Goal: Task Accomplishment & Management: Use online tool/utility

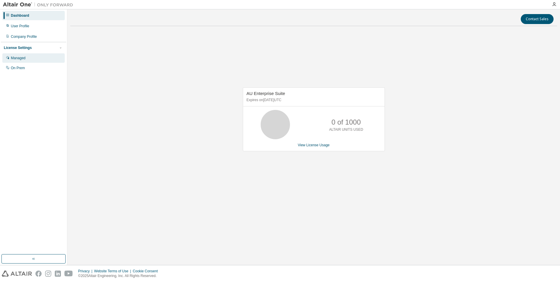
click at [30, 59] on div "Managed" at bounding box center [33, 57] width 62 height 9
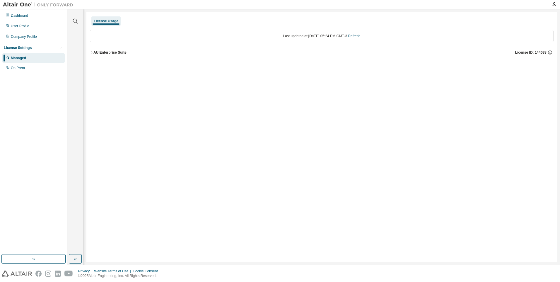
click at [94, 52] on div "AU Enterprise Suite" at bounding box center [110, 52] width 33 height 5
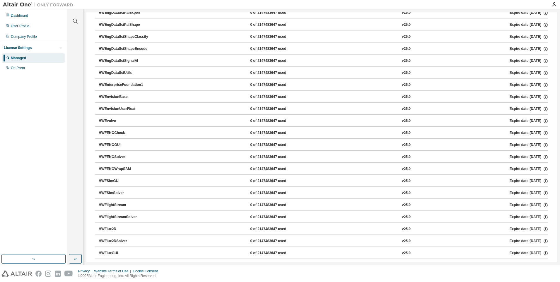
scroll to position [850, 0]
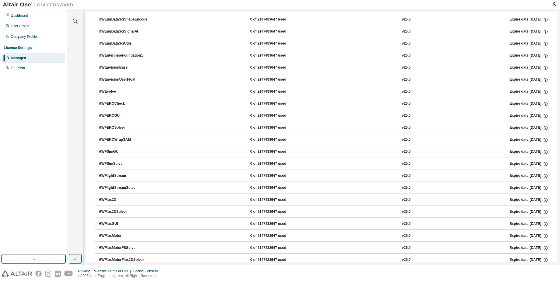
click at [120, 199] on div "HWFlux2D" at bounding box center [125, 199] width 53 height 5
click at [114, 198] on div "HWFlux2D" at bounding box center [125, 199] width 53 height 5
click at [268, 197] on div "0 of 2147483647 used" at bounding box center [276, 199] width 53 height 5
click at [402, 198] on div "v25.0" at bounding box center [406, 199] width 9 height 5
click at [510, 200] on div "Expire date: [DATE]" at bounding box center [529, 199] width 39 height 5
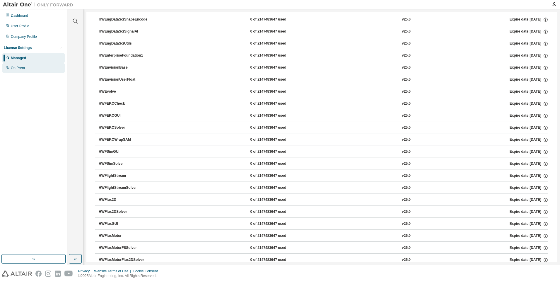
click at [16, 69] on div "On Prem" at bounding box center [18, 68] width 14 height 5
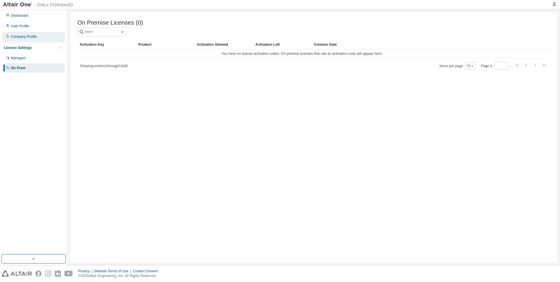
click at [24, 35] on div "Company Profile" at bounding box center [24, 36] width 26 height 5
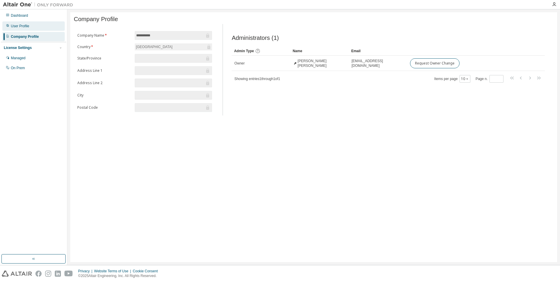
click at [30, 29] on div "User Profile" at bounding box center [33, 25] width 62 height 9
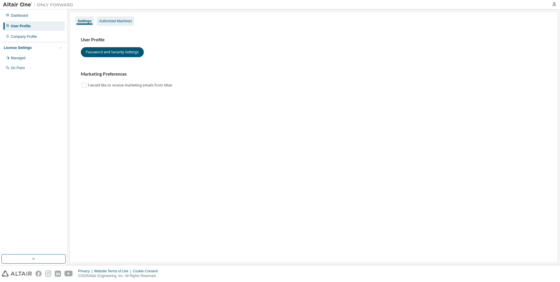
click at [110, 17] on div "Authorized Machines" at bounding box center [116, 20] width 38 height 9
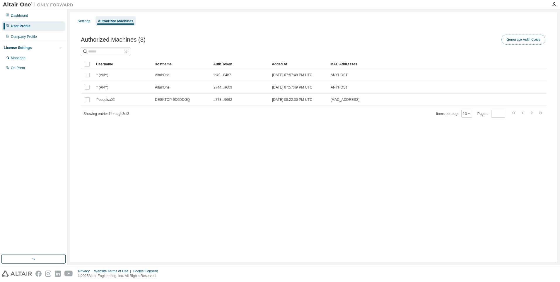
click at [516, 39] on button "Generate Auth Code" at bounding box center [524, 40] width 44 height 10
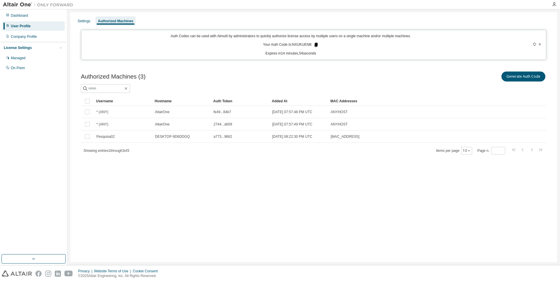
click at [316, 45] on icon at bounding box center [316, 45] width 3 height 4
drag, startPoint x: 294, startPoint y: 45, endPoint x: 312, endPoint y: 44, distance: 17.3
click at [312, 44] on p "Your Auth Code is: NXUKUENB" at bounding box center [291, 44] width 56 height 5
copy p "NXUKUENB"
click at [304, 42] on div "Auth Codes can be used with Almutil by administrators to quickly authorize lice…" at bounding box center [291, 45] width 412 height 22
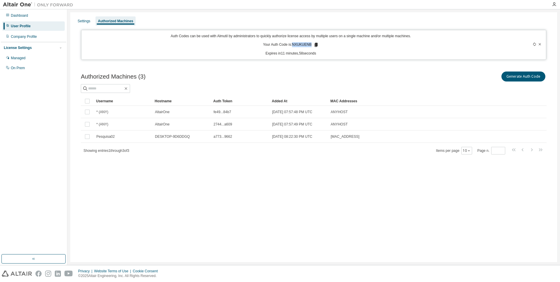
click at [313, 45] on p "Your Auth Code is: NXUKUENB" at bounding box center [291, 44] width 56 height 5
drag, startPoint x: 312, startPoint y: 45, endPoint x: 306, endPoint y: 44, distance: 6.3
click at [306, 44] on p "Your Auth Code is: NXUKUENB" at bounding box center [291, 44] width 56 height 5
click at [304, 42] on div "Auth Codes can be used with Almutil by administrators to quickly authorize lice…" at bounding box center [291, 45] width 412 height 22
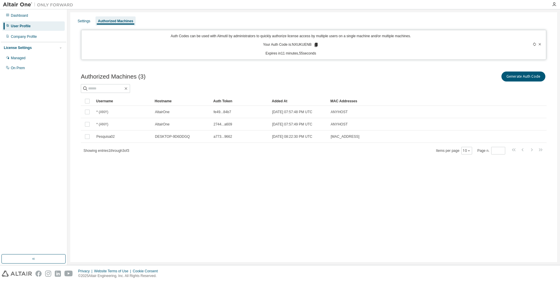
drag, startPoint x: 304, startPoint y: 42, endPoint x: 323, endPoint y: 49, distance: 20.4
click at [326, 52] on p "Expires in 11 minutes, 55 seconds" at bounding box center [291, 53] width 412 height 5
click at [317, 44] on icon at bounding box center [316, 45] width 3 height 4
